Goal: Find specific fact: Find specific page/section

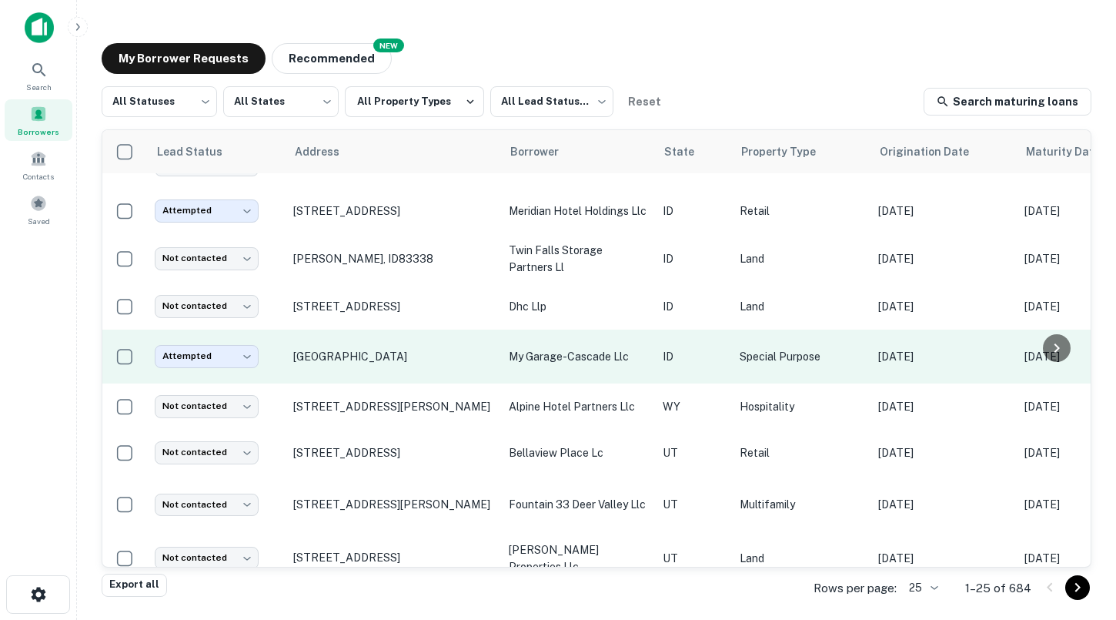
scroll to position [288, 0]
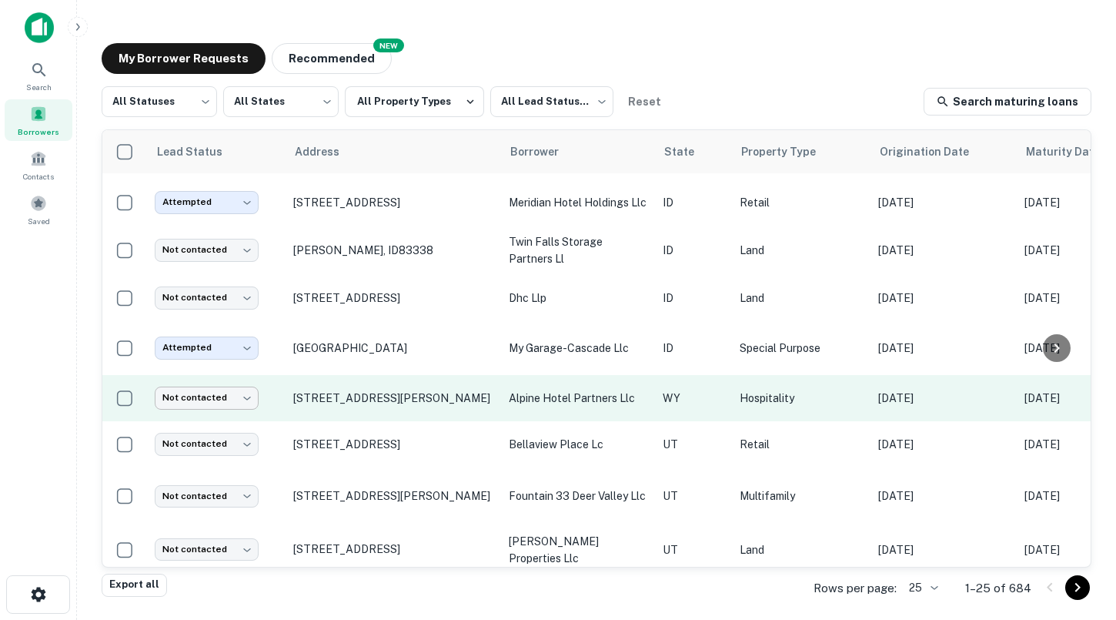
click at [230, 389] on body "Search Borrowers Contacts Saved My Borrower Requests NEW Recommended All Status…" at bounding box center [558, 310] width 1116 height 620
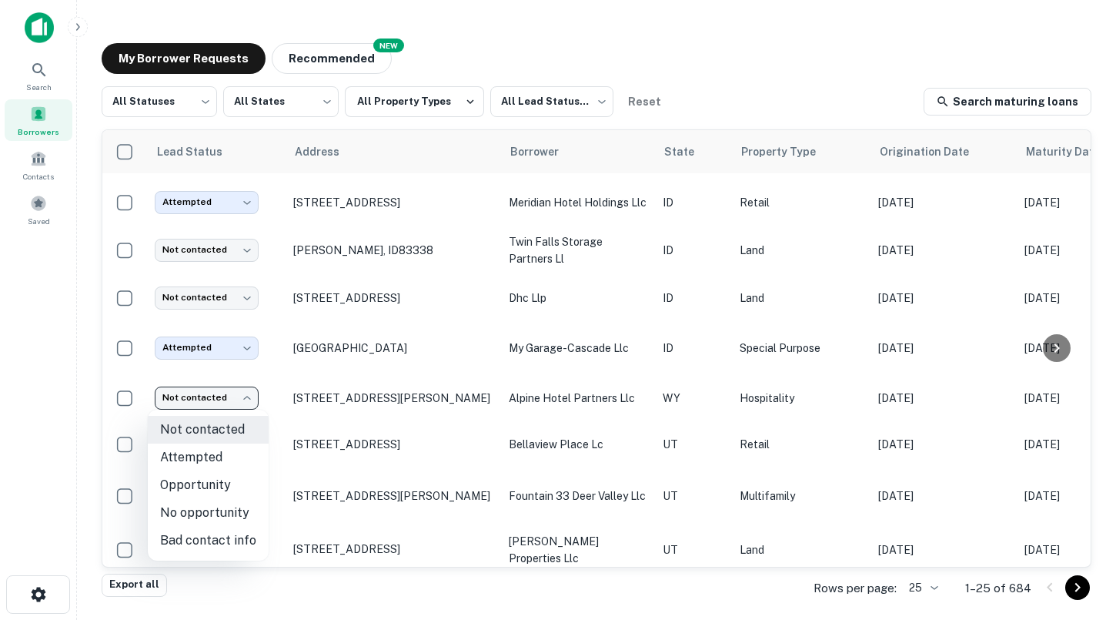
click at [210, 458] on li "Attempted" at bounding box center [208, 457] width 121 height 28
type input "*********"
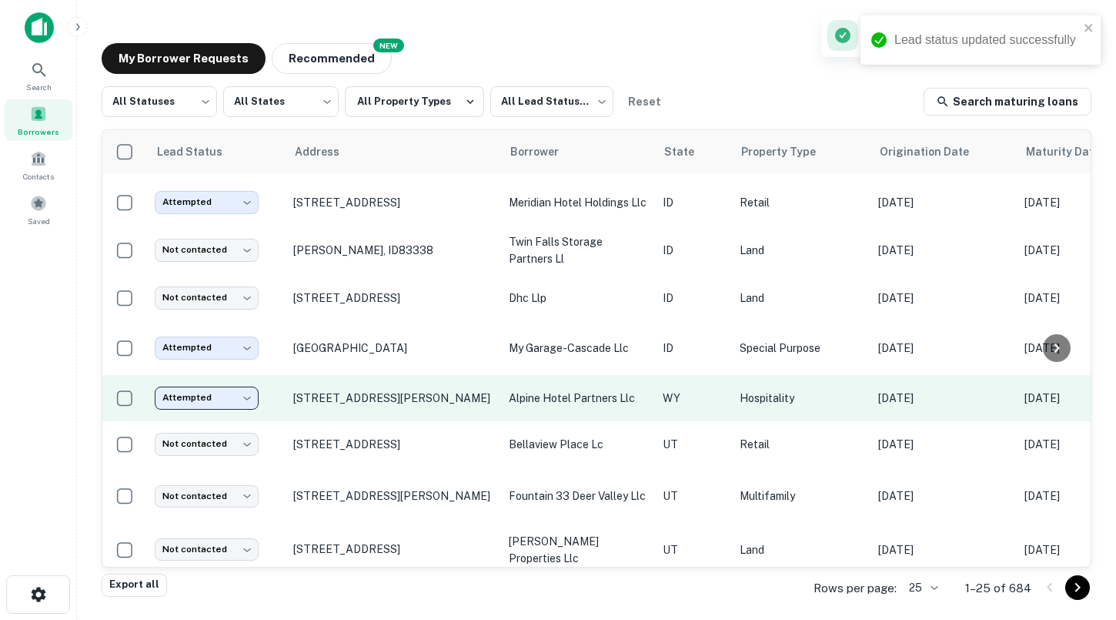
scroll to position [322, 0]
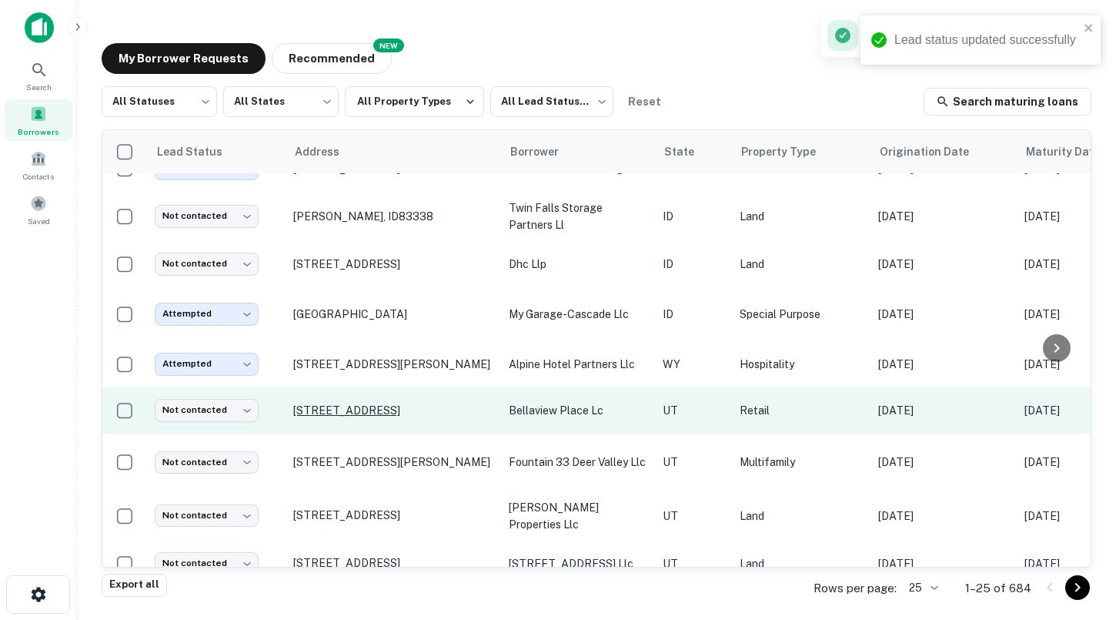
click at [432, 411] on p "[STREET_ADDRESS]" at bounding box center [393, 410] width 200 height 14
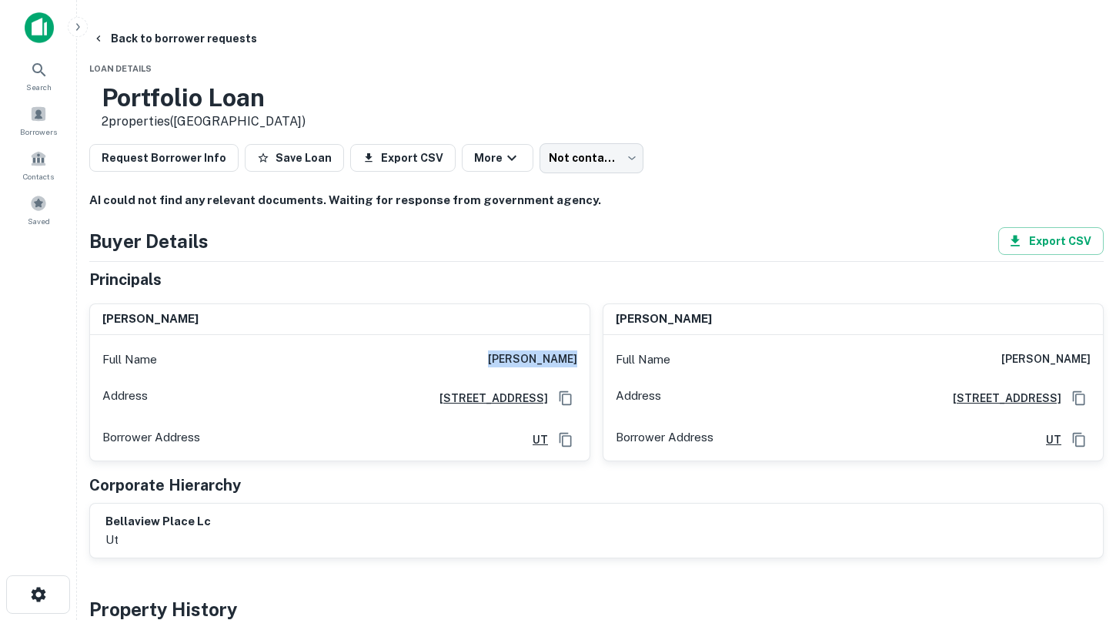
drag, startPoint x: 510, startPoint y: 379, endPoint x: 574, endPoint y: 379, distance: 63.9
click at [576, 369] on h6 "[PERSON_NAME]" at bounding box center [532, 359] width 89 height 18
copy h6 "[PERSON_NAME]"
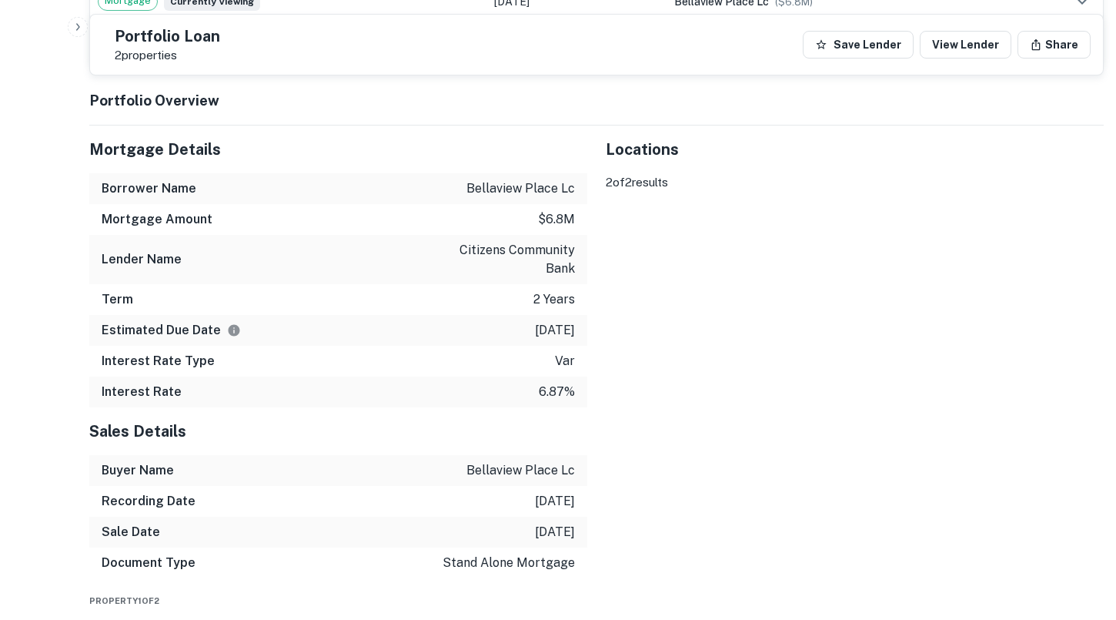
scroll to position [707, 0]
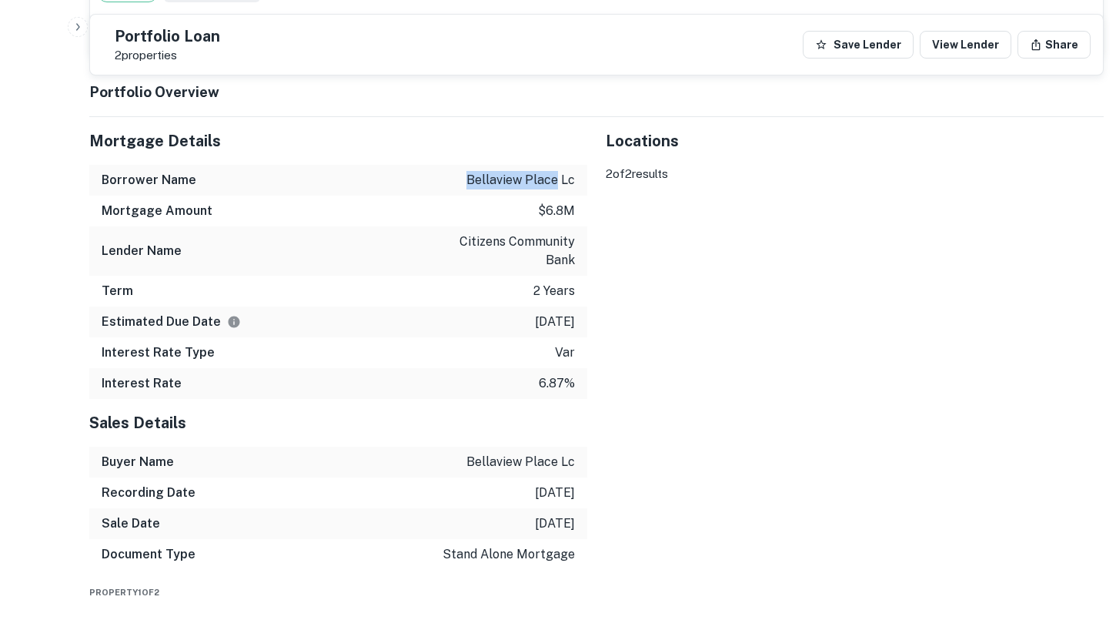
drag, startPoint x: 469, startPoint y: 209, endPoint x: 559, endPoint y: 208, distance: 90.1
click at [559, 189] on p "bellaview place lc" at bounding box center [521, 180] width 109 height 18
copy p "bellaview place"
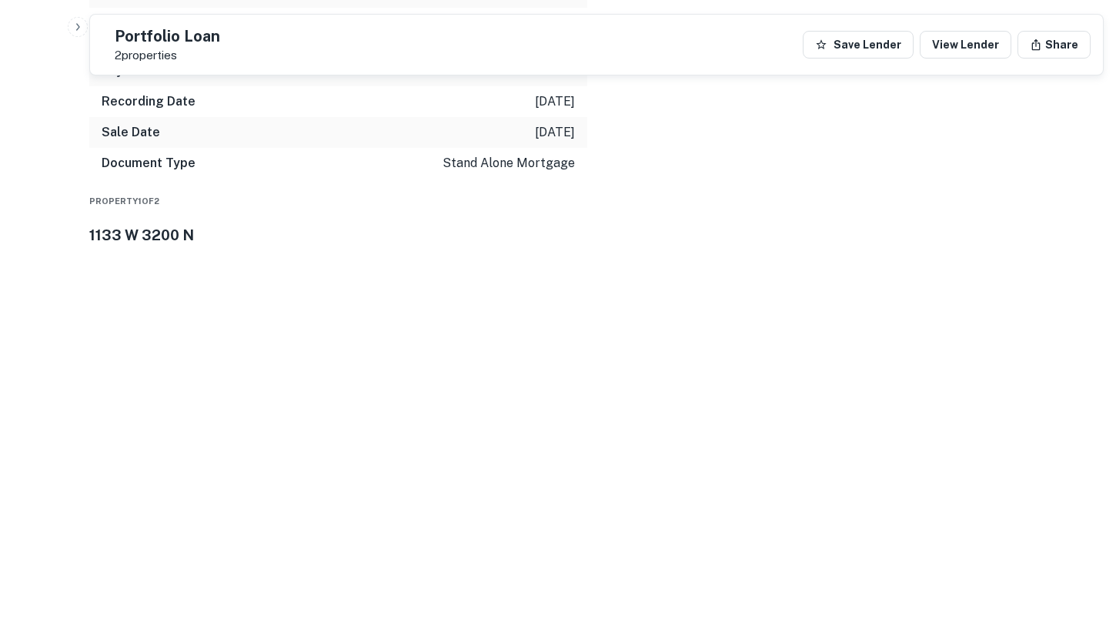
scroll to position [1182, 0]
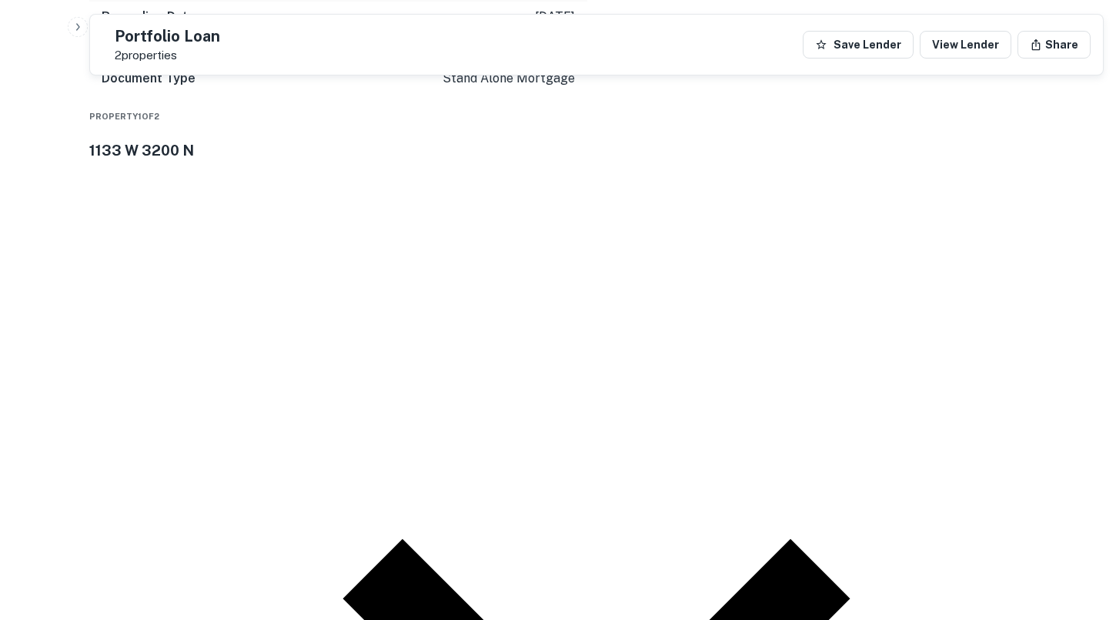
drag, startPoint x: 105, startPoint y: 211, endPoint x: 286, endPoint y: 205, distance: 181.0
click at [283, 161] on h3 "1133 W 3200 N" at bounding box center [596, 150] width 1015 height 22
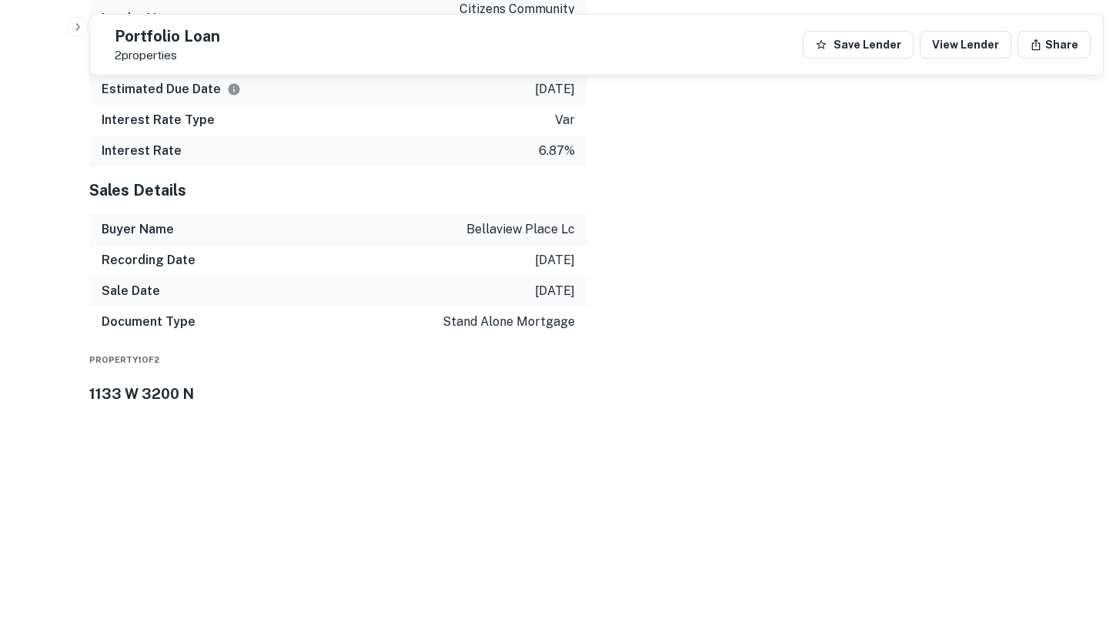
scroll to position [922, 0]
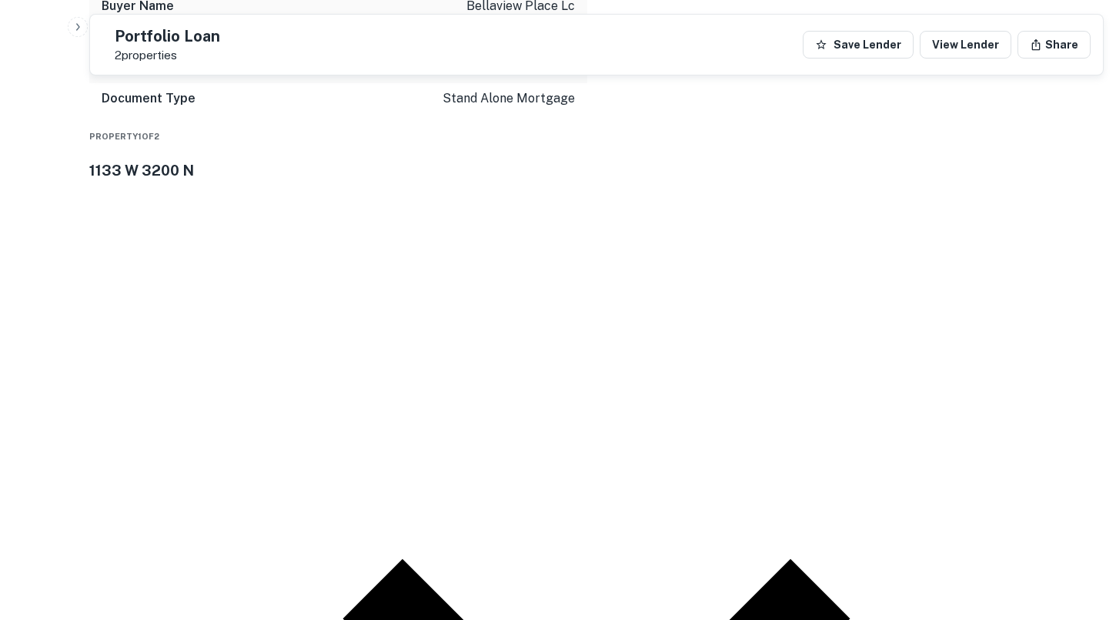
scroll to position [1163, 0]
drag, startPoint x: 495, startPoint y: 448, endPoint x: 578, endPoint y: 447, distance: 83.1
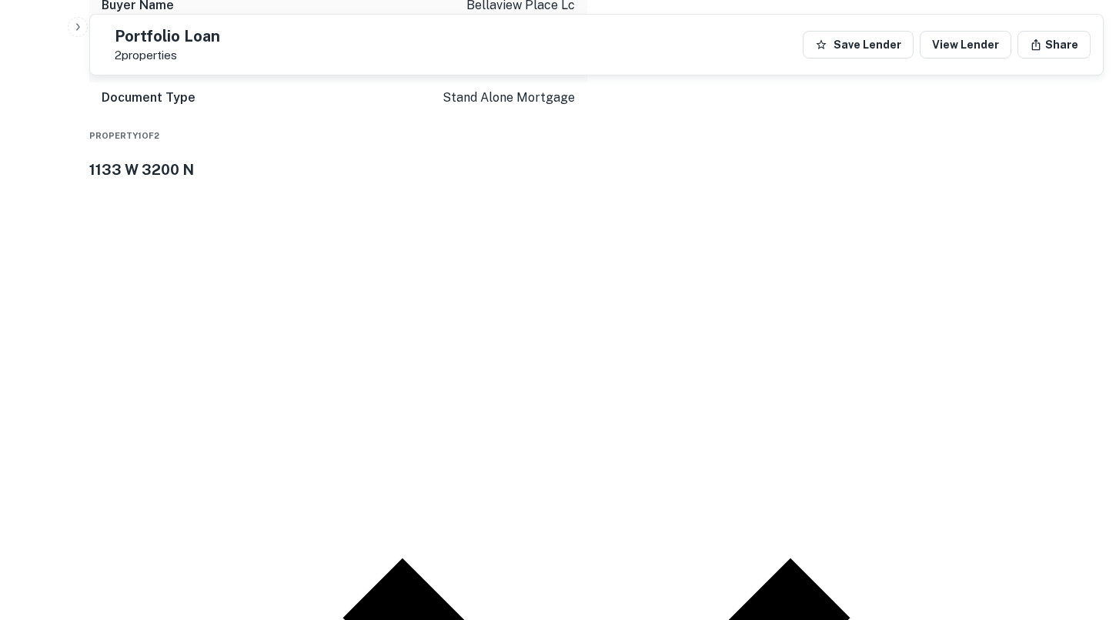
drag, startPoint x: 494, startPoint y: 447, endPoint x: 574, endPoint y: 448, distance: 79.3
copy p "1133 w 3200 n"
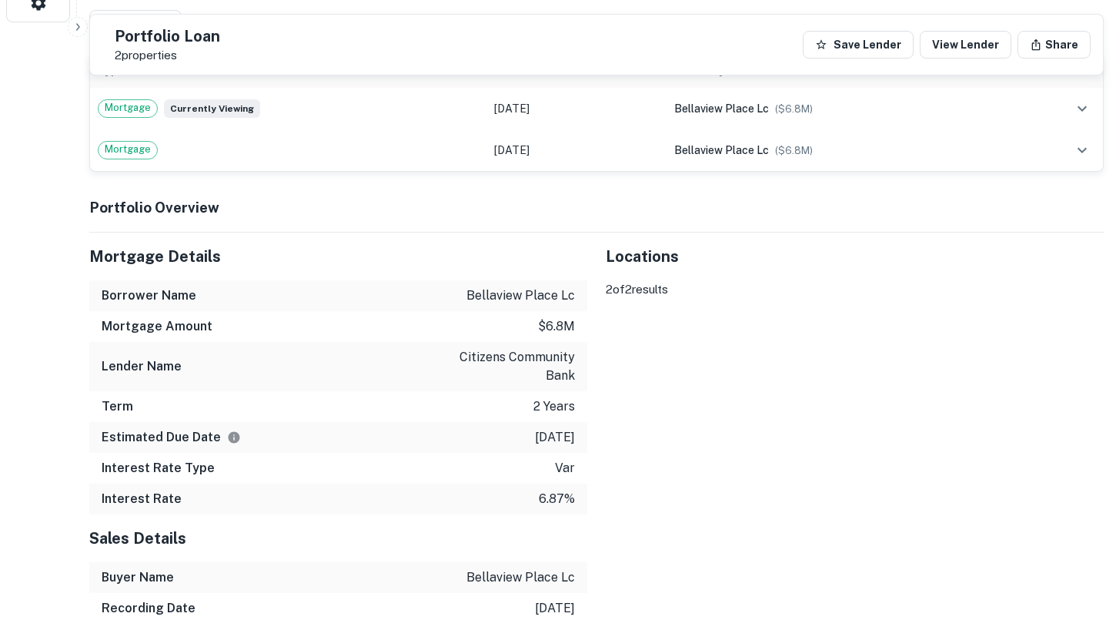
scroll to position [632, 0]
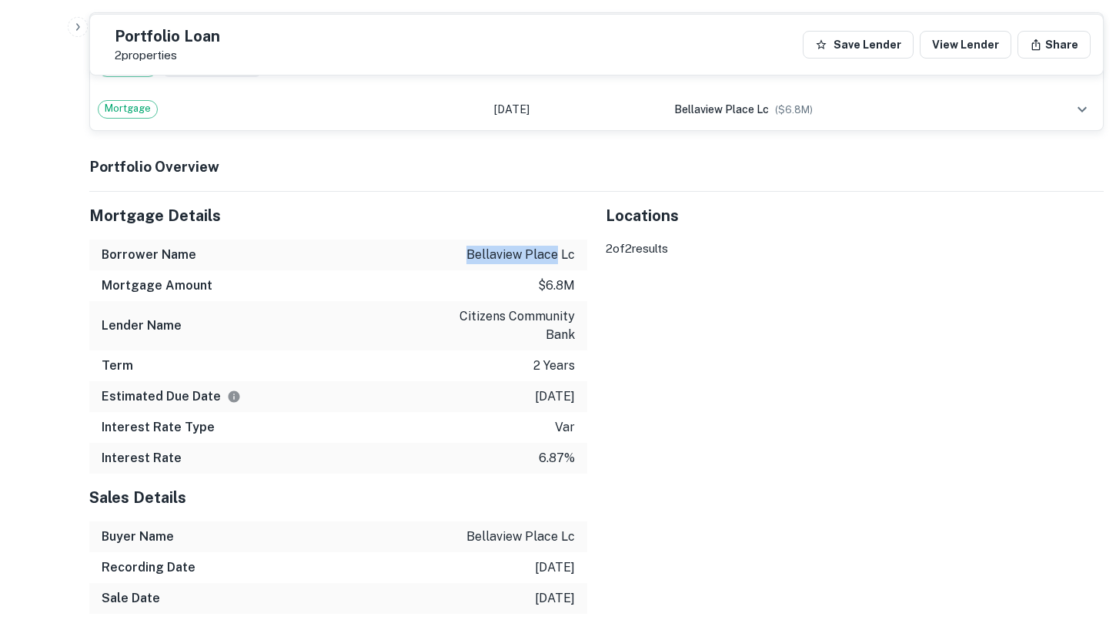
drag, startPoint x: 470, startPoint y: 286, endPoint x: 557, endPoint y: 283, distance: 87.8
click at [557, 264] on p "bellaview place lc" at bounding box center [521, 255] width 109 height 18
copy p "bellaview place"
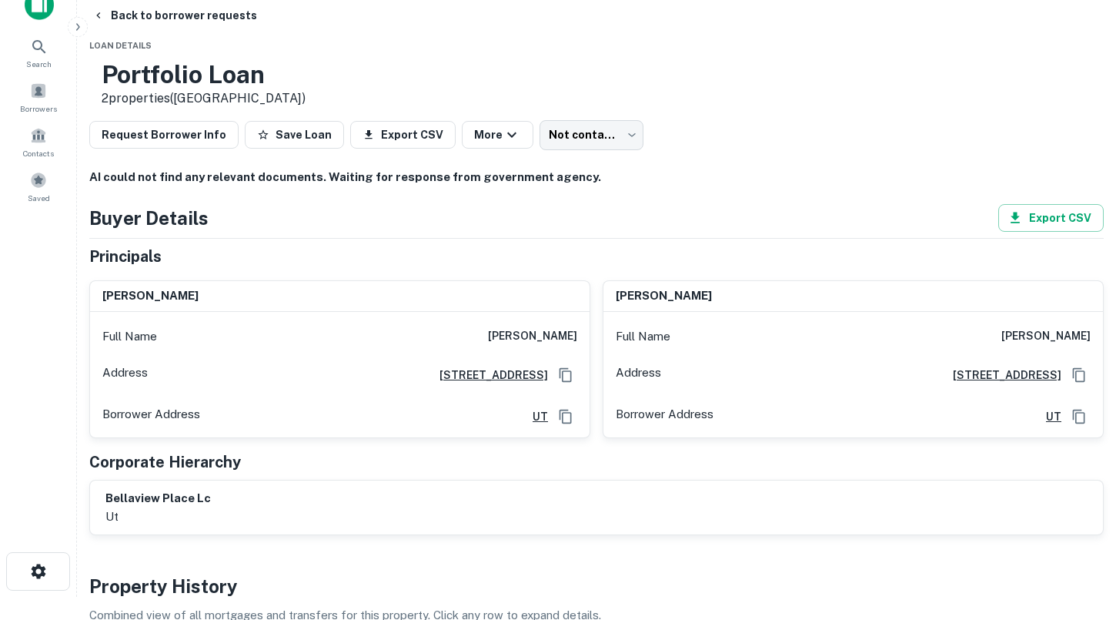
scroll to position [24, 0]
drag, startPoint x: 507, startPoint y: 359, endPoint x: 584, endPoint y: 358, distance: 76.2
click at [584, 354] on div "Full Name [PERSON_NAME]" at bounding box center [340, 335] width 500 height 37
copy h6 "[PERSON_NAME]"
